Goal: Information Seeking & Learning: Learn about a topic

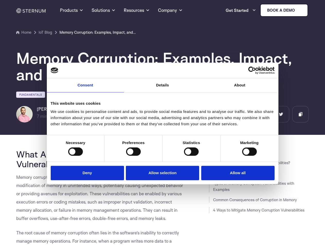
click at [85, 88] on link "Consent" at bounding box center [85, 85] width 77 height 14
click at [162, 88] on link "Details" at bounding box center [162, 85] width 77 height 14
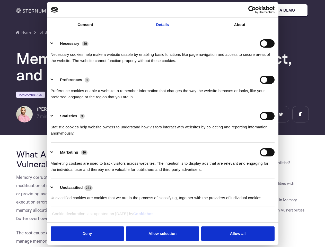
click at [240, 64] on div "Necessary cookies help make a website usable by enabling basic functions like p…" at bounding box center [163, 56] width 224 height 16
click at [75, 136] on div "Statistic cookies help website owners to understand how visitors interact with …" at bounding box center [163, 128] width 224 height 16
click at [133, 136] on div "Statistic cookies help website owners to understand how visitors interact with …" at bounding box center [163, 128] width 224 height 16
click at [191, 136] on div "Statistic cookies help website owners to understand how visitors interact with …" at bounding box center [163, 128] width 224 height 16
click at [249, 136] on div "Statistic cookies help website owners to understand how visitors interact with …" at bounding box center [163, 128] width 224 height 16
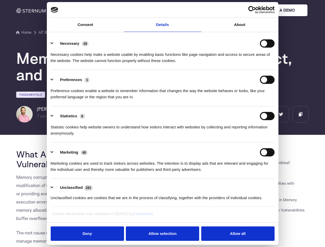
click at [88, 172] on li "Marketing 40 Marketing cookies are used to track visitors across websites. The …" at bounding box center [163, 160] width 224 height 36
click at [162, 172] on li "Marketing 40 Marketing cookies are used to track visitors across websites. The …" at bounding box center [163, 160] width 224 height 36
click at [236, 172] on li "Marketing 40 Marketing cookies are used to track visitors across websites. The …" at bounding box center [163, 160] width 224 height 36
